Goal: Transaction & Acquisition: Purchase product/service

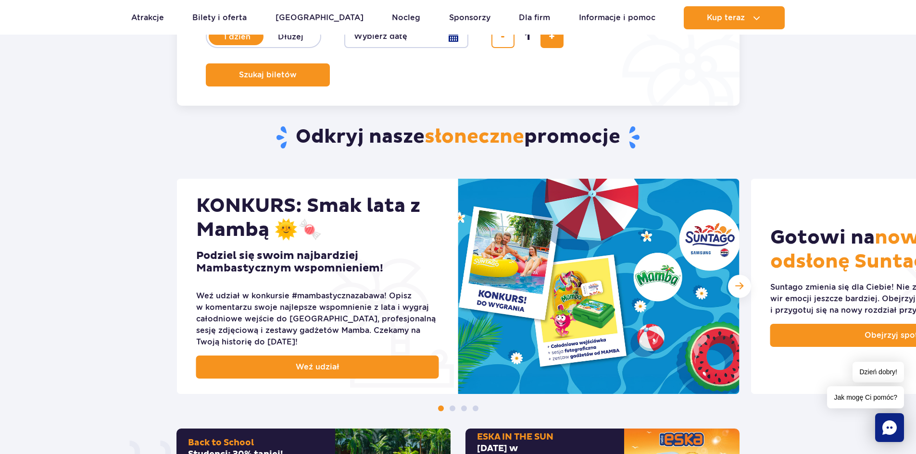
scroll to position [246, 0]
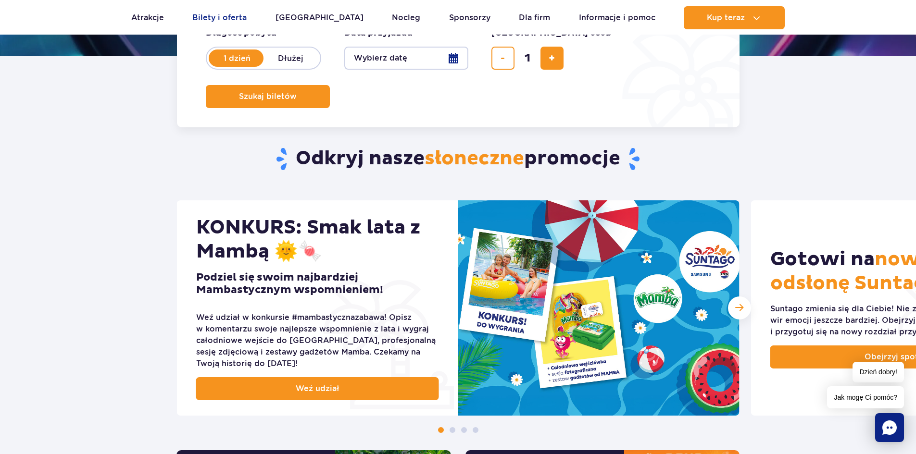
click at [216, 15] on link "Bilety i oferta" at bounding box center [219, 17] width 54 height 23
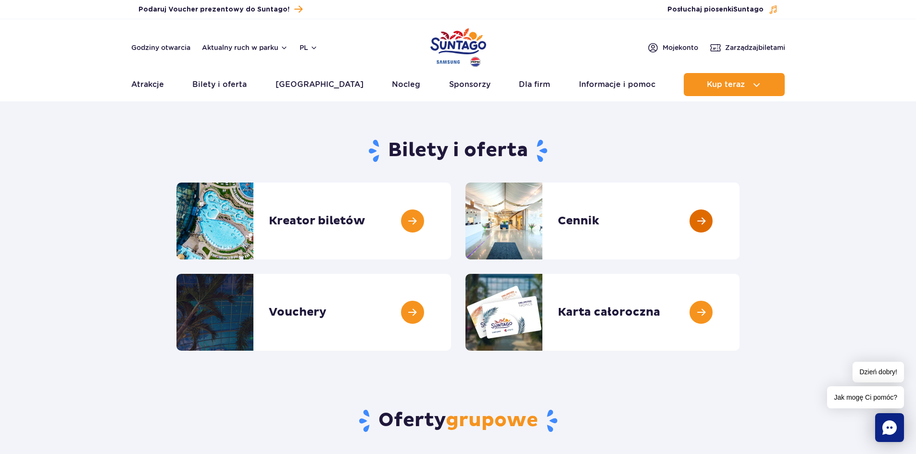
click at [739, 221] on link at bounding box center [739, 221] width 0 height 77
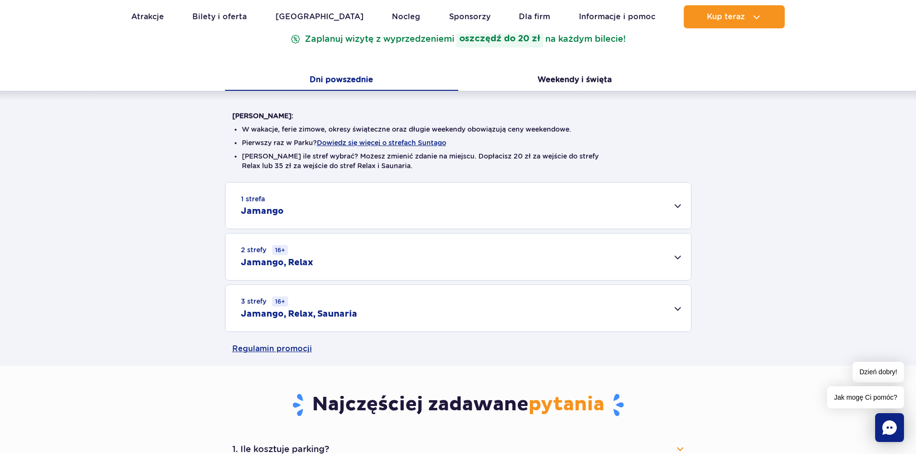
scroll to position [220, 0]
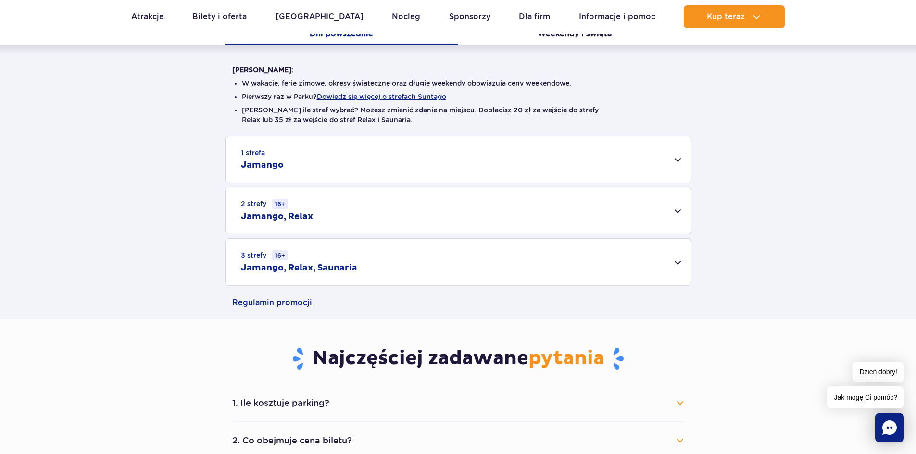
click at [681, 269] on div "3 strefy 16+ Jamango, Relax, Saunaria" at bounding box center [457, 262] width 465 height 47
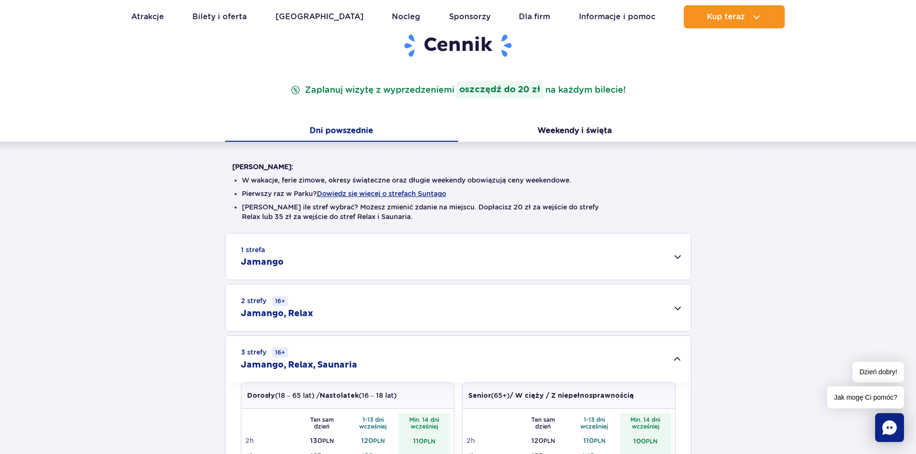
scroll to position [124, 0]
